Goal: Navigation & Orientation: Find specific page/section

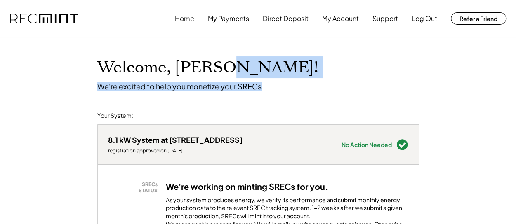
drag, startPoint x: 261, startPoint y: 66, endPoint x: 220, endPoint y: 65, distance: 40.5
click at [220, 65] on div "Welcome, [PERSON_NAME]! We're excited to help you monetize your SRECs." at bounding box center [258, 65] width 338 height 54
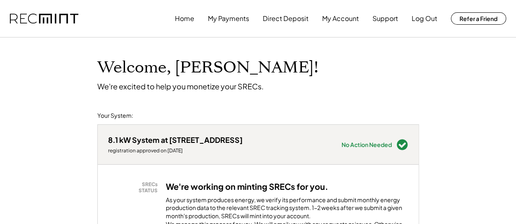
click at [219, 68] on div "Welcome, [PERSON_NAME]! We're excited to help you monetize your SRECs." at bounding box center [258, 65] width 338 height 54
click at [217, 68] on h1 "Welcome, [PERSON_NAME]!" at bounding box center [207, 67] width 221 height 19
drag, startPoint x: 217, startPoint y: 68, endPoint x: 212, endPoint y: 66, distance: 5.7
click at [212, 65] on h1 "Welcome, [PERSON_NAME]!" at bounding box center [207, 67] width 221 height 19
drag, startPoint x: 163, startPoint y: 66, endPoint x: 165, endPoint y: 71, distance: 6.1
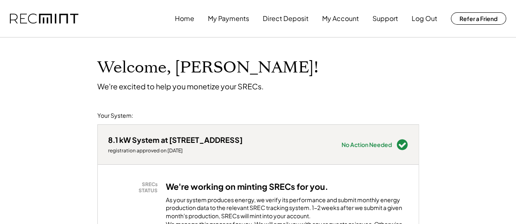
click at [165, 71] on h1 "Welcome, [PERSON_NAME]!" at bounding box center [207, 67] width 221 height 19
click at [158, 70] on h1 "Welcome, [PERSON_NAME]!" at bounding box center [207, 67] width 221 height 19
drag, startPoint x: 159, startPoint y: 67, endPoint x: 158, endPoint y: 73, distance: 5.8
click at [158, 73] on h1 "Welcome, [PERSON_NAME]!" at bounding box center [207, 67] width 221 height 19
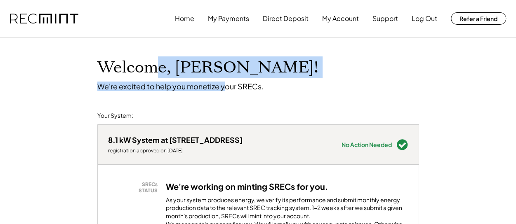
drag, startPoint x: 158, startPoint y: 73, endPoint x: 224, endPoint y: 88, distance: 67.6
click at [224, 88] on div "Welcome, [PERSON_NAME]! We're excited to help you monetize your SRECs." at bounding box center [258, 65] width 338 height 54
click at [224, 88] on div "We're excited to help you monetize your SRECs." at bounding box center [180, 86] width 166 height 9
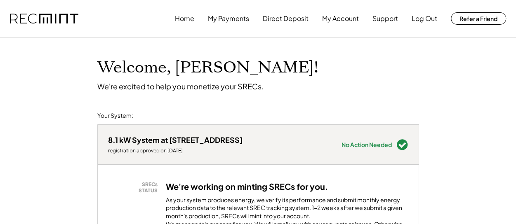
click at [223, 85] on div "We're excited to help you monetize your SRECs." at bounding box center [180, 86] width 166 height 9
click at [222, 85] on div "We're excited to help you monetize your SRECs." at bounding box center [180, 86] width 166 height 9
